Goal: Find specific page/section: Locate a particular part of the current website

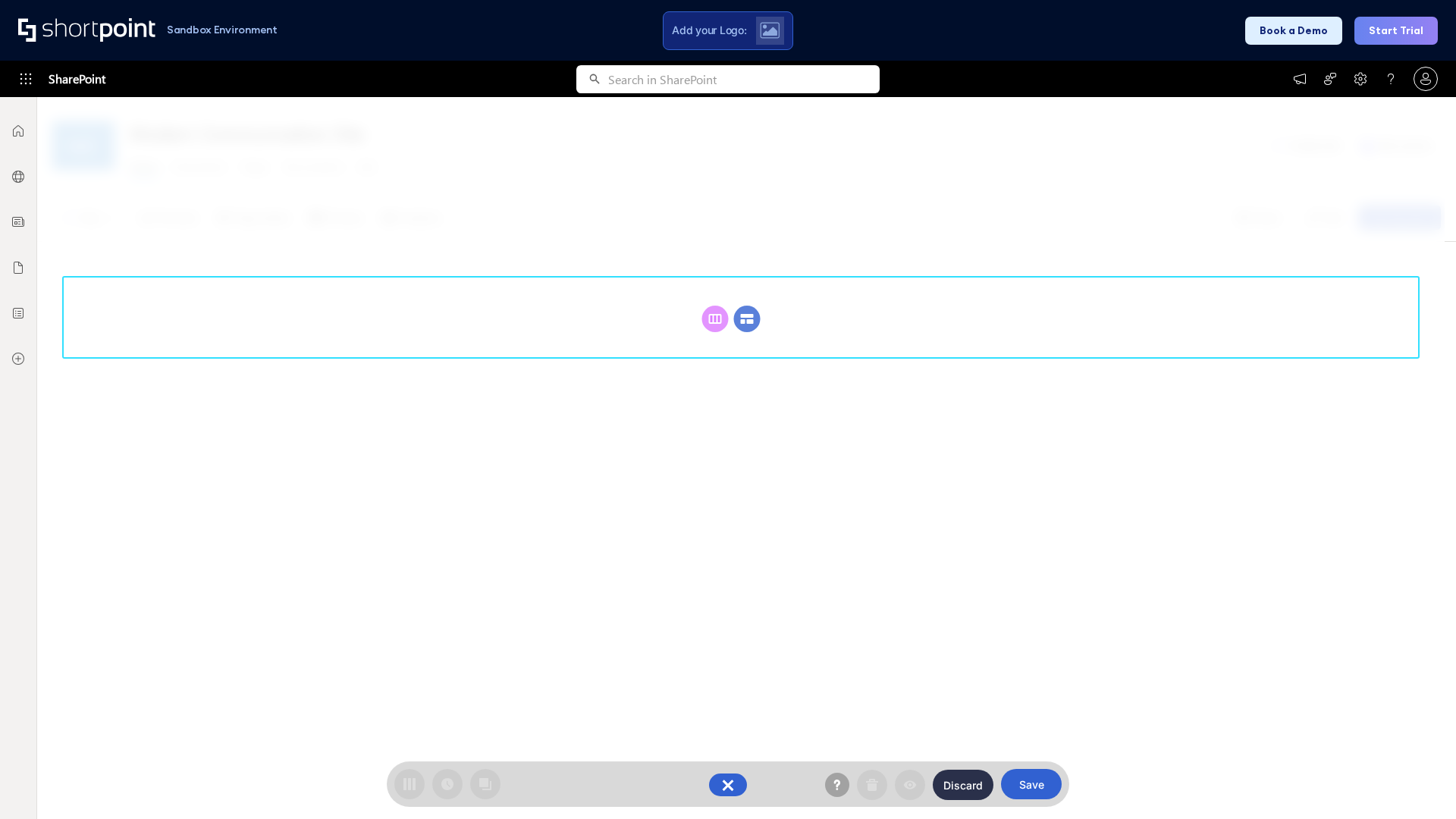
click at [747, 318] on circle at bounding box center [747, 318] width 27 height 27
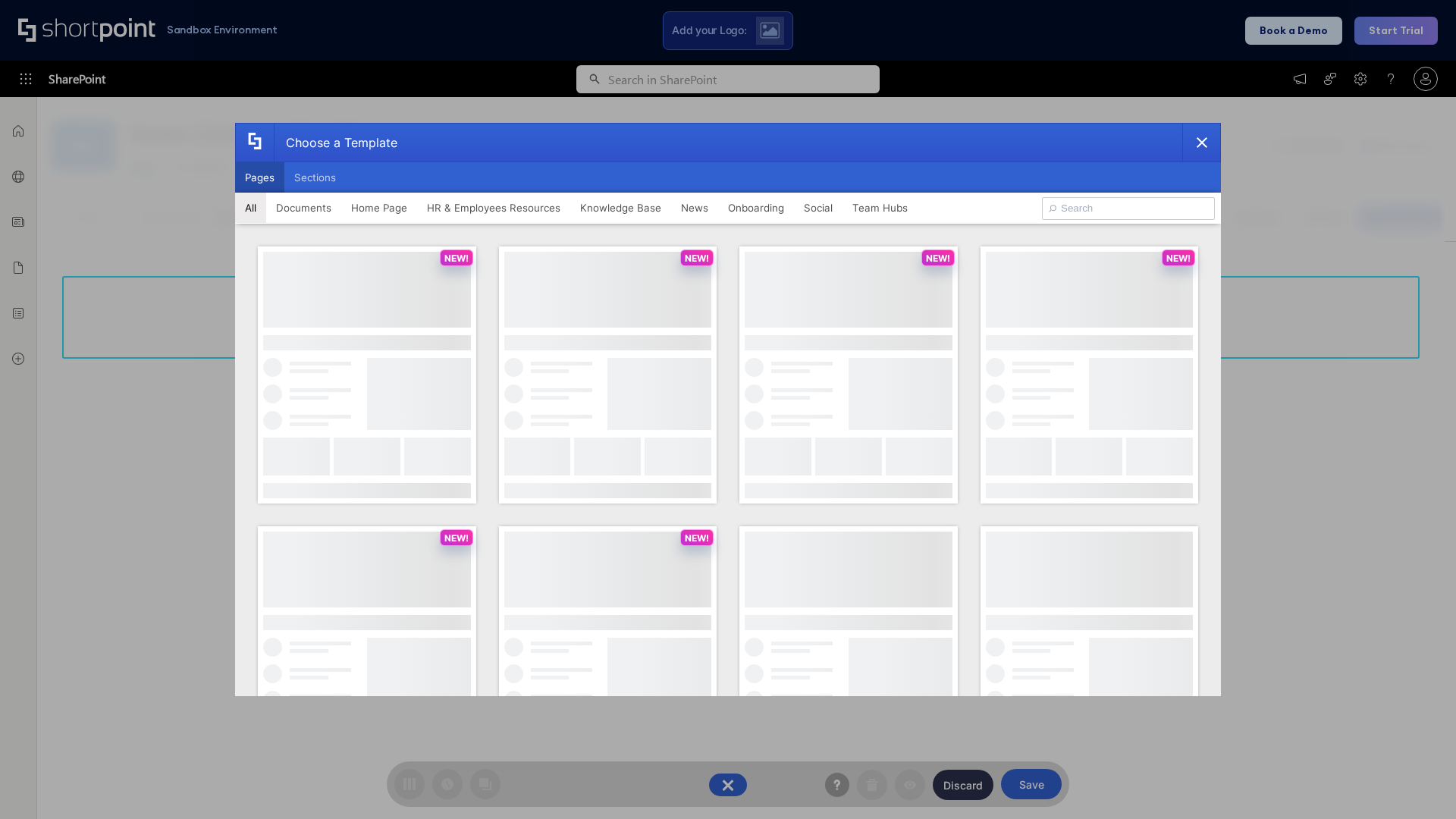
click at [260, 178] on button "Pages" at bounding box center [260, 178] width 49 height 31
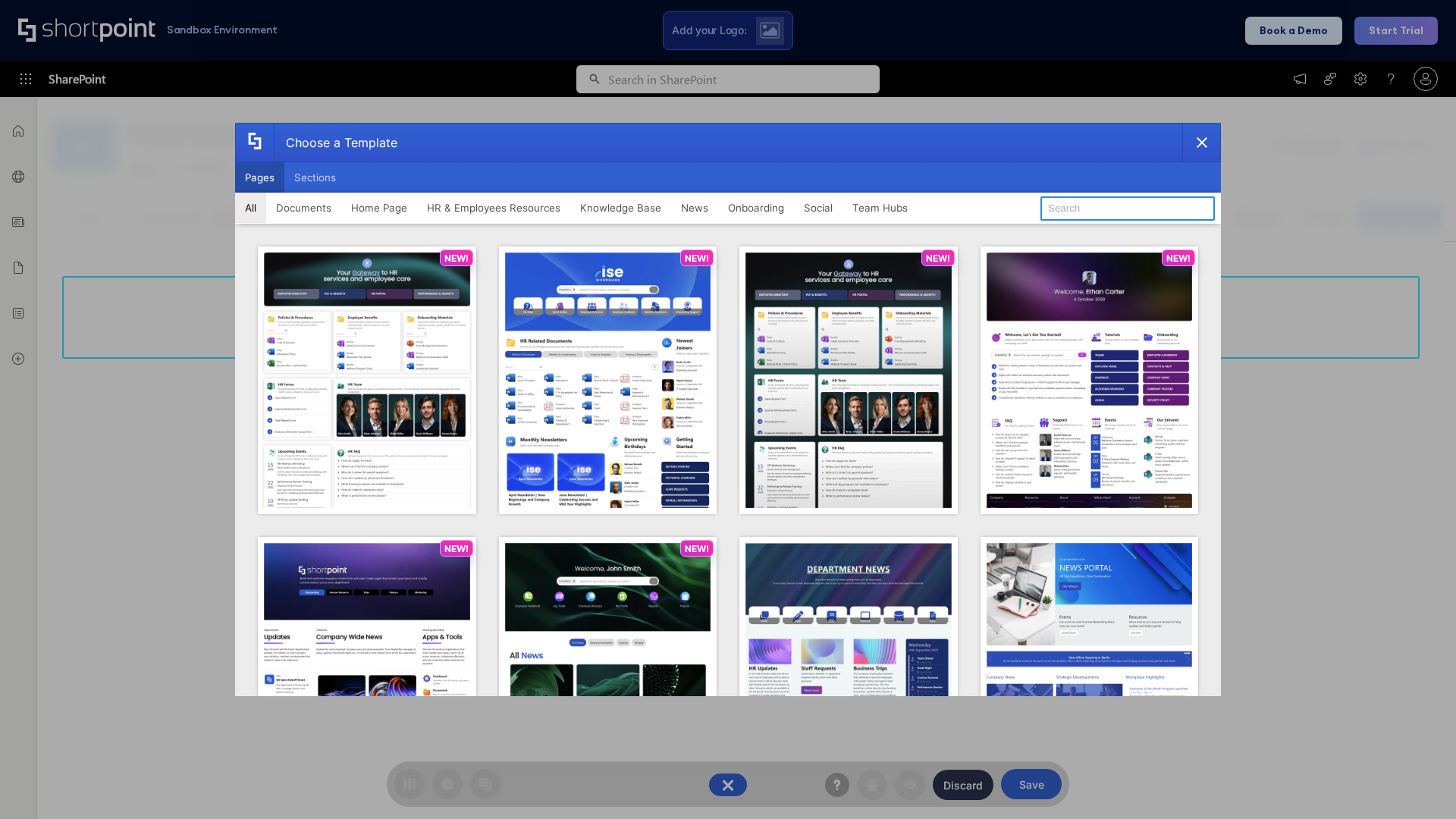
type input "News Portal 1"
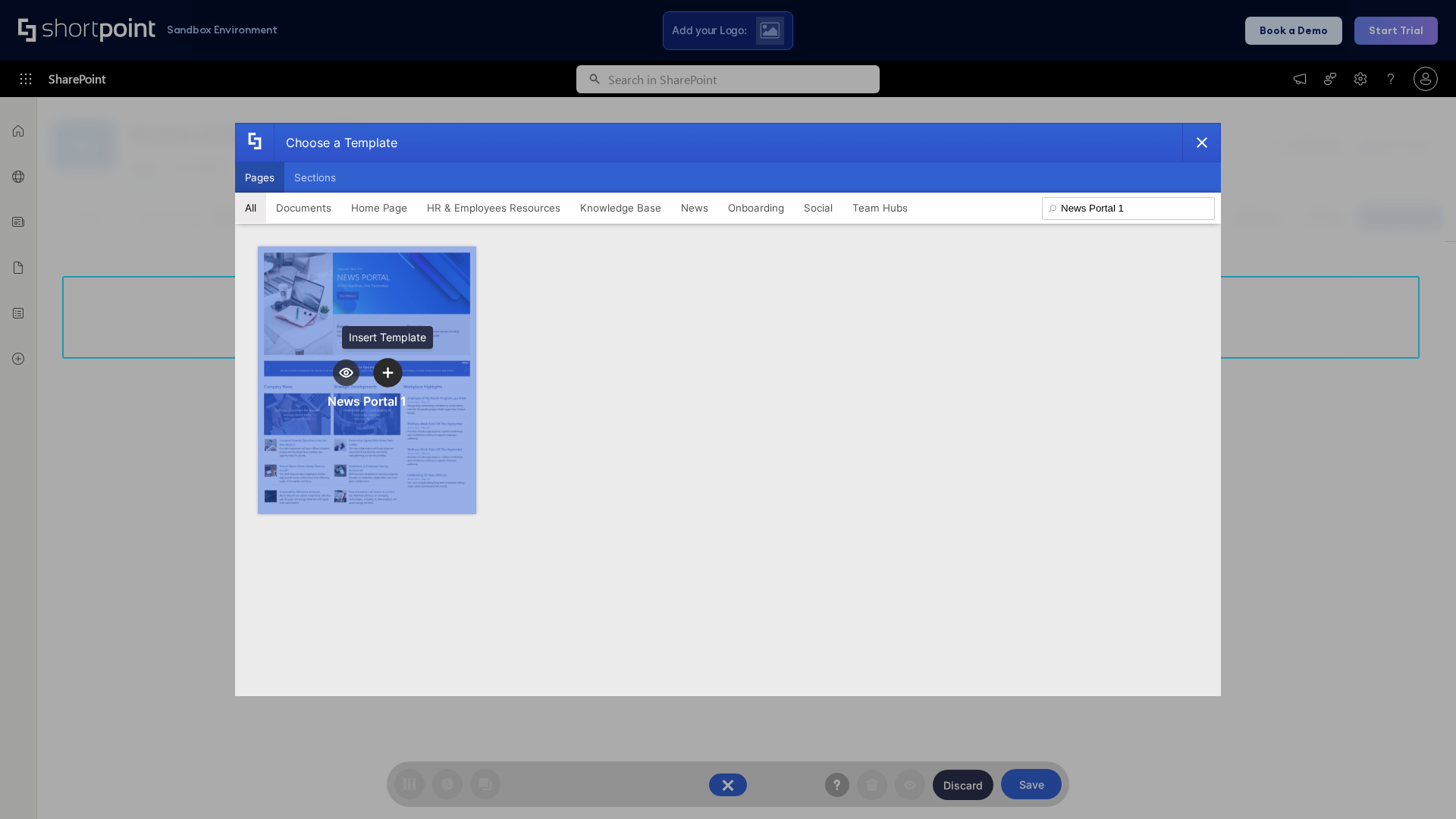
click at [387, 372] on icon "template selector" at bounding box center [387, 373] width 11 height 11
